Goal: Information Seeking & Learning: Get advice/opinions

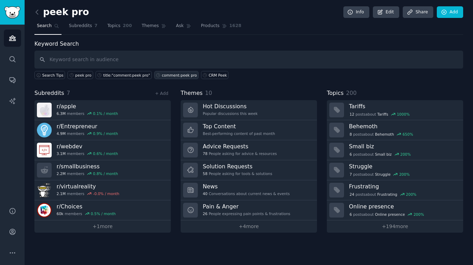
click at [179, 75] on div "comment:peek pro" at bounding box center [179, 75] width 35 height 5
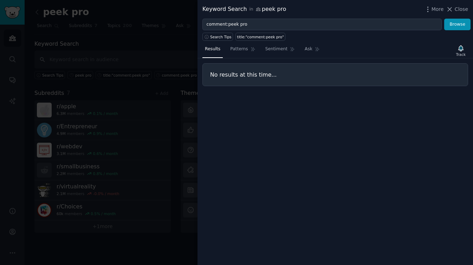
click at [156, 48] on div at bounding box center [236, 132] width 473 height 265
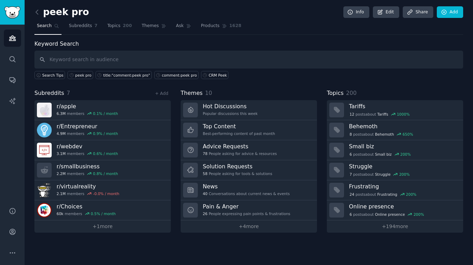
click at [108, 46] on div "Keyword Search Search Tips peek pro title:"comment:peek pro" comment:peek pro C…" at bounding box center [248, 60] width 429 height 40
click at [108, 65] on input "text" at bounding box center [248, 60] width 429 height 18
click at [82, 77] on div "peek pro" at bounding box center [83, 75] width 16 height 5
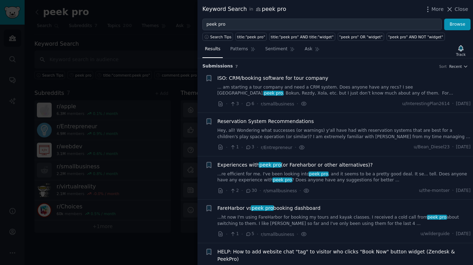
click at [344, 95] on link "... am starting a tour company and need a CRM system. Does anyone have any recs…" at bounding box center [345, 90] width 254 height 12
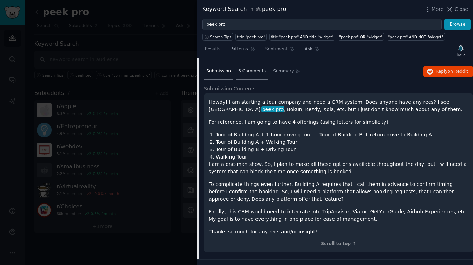
scroll to position [49, 0]
click at [255, 73] on span "6 Comments" at bounding box center [251, 71] width 27 height 6
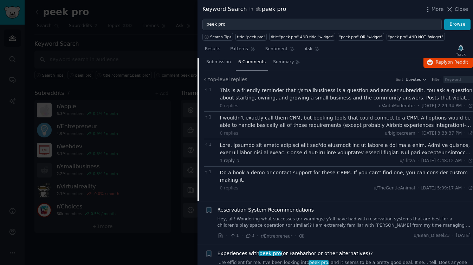
scroll to position [59, 0]
click at [350, 152] on div at bounding box center [347, 148] width 254 height 15
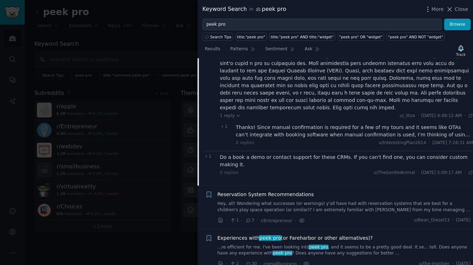
scroll to position [223, 0]
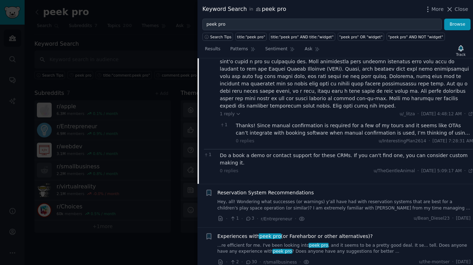
click at [323, 123] on div "Thanks! Since manual confirmation is required for a few of my tours and it seem…" at bounding box center [354, 129] width 237 height 15
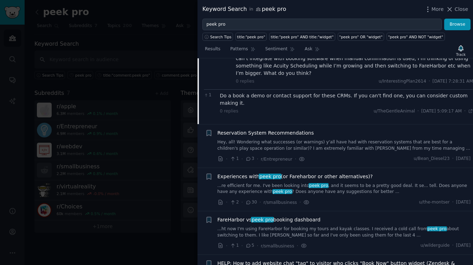
scroll to position [302, 0]
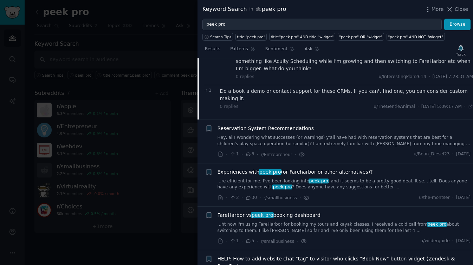
click at [351, 127] on div "Reservation System Recommendations Hey, all! Wondering what successes (or warni…" at bounding box center [345, 136] width 254 height 22
click at [338, 135] on link "Hey, all! Wondering what successes (or warnings) y'all have had with reservatio…" at bounding box center [345, 141] width 254 height 12
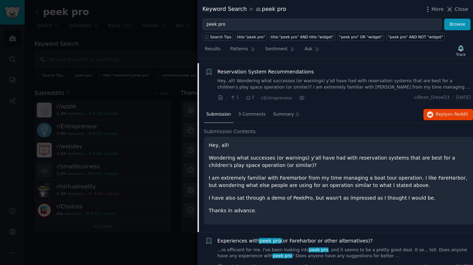
scroll to position [50, 0]
click at [258, 114] on span "3 Comments" at bounding box center [251, 114] width 27 height 6
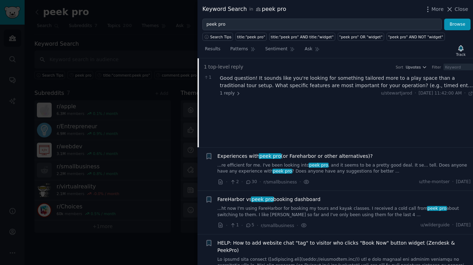
scroll to position [115, 0]
click at [367, 168] on link "...re efficient for me. I've been looking into peek pro , and it seems to be a …" at bounding box center [345, 168] width 254 height 12
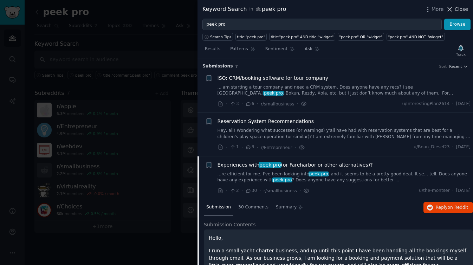
click at [460, 11] on span "Close" at bounding box center [461, 9] width 13 height 7
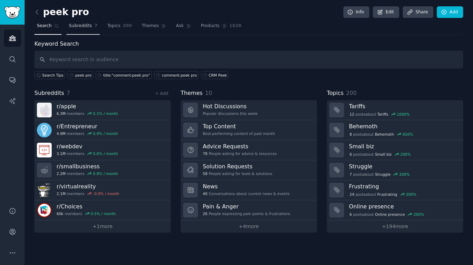
click at [97, 25] on link "Subreddits 7" at bounding box center [82, 27] width 33 height 14
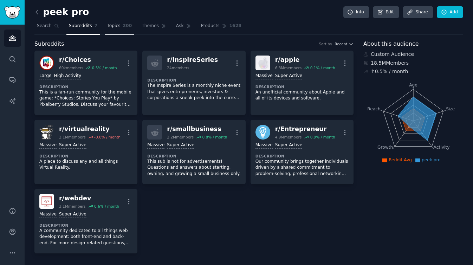
click at [131, 26] on link "Topics 200" at bounding box center [120, 27] width 30 height 14
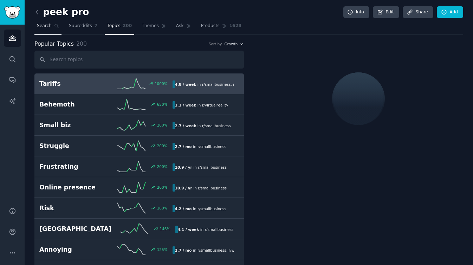
click at [51, 27] on span "Search" at bounding box center [44, 26] width 15 height 6
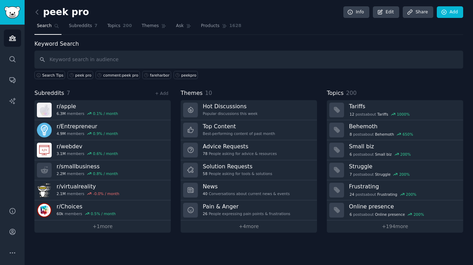
click at [263, 82] on div "Keyword Search Search Tips peek pro comment:peek pro fareharbor peekpro Subredd…" at bounding box center [248, 136] width 429 height 193
click at [45, 75] on span "Search Tips" at bounding box center [52, 75] width 21 height 5
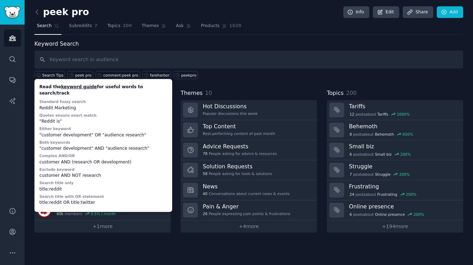
click at [327, 33] on nav "Search Subreddits 7 Topics 200 Themes Ask Products 1628" at bounding box center [248, 27] width 429 height 14
